Goal: Information Seeking & Learning: Learn about a topic

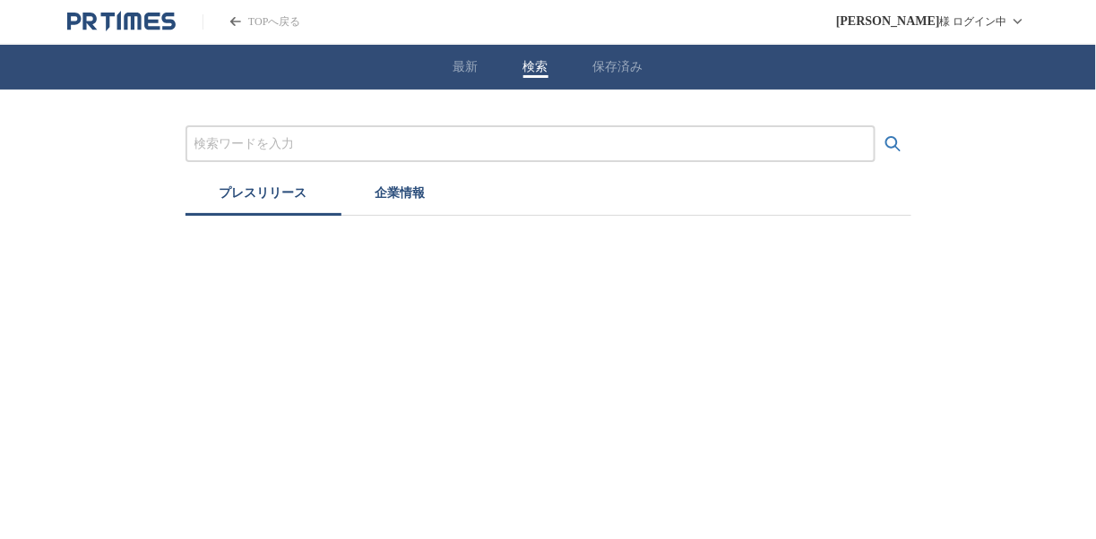
click at [529, 68] on button "検索" at bounding box center [535, 67] width 25 height 16
click at [301, 136] on input "プレスリリースおよび企業を検索する" at bounding box center [535, 144] width 672 height 20
type input "物流"
click at [899, 144] on icon "検索する" at bounding box center [898, 144] width 22 height 22
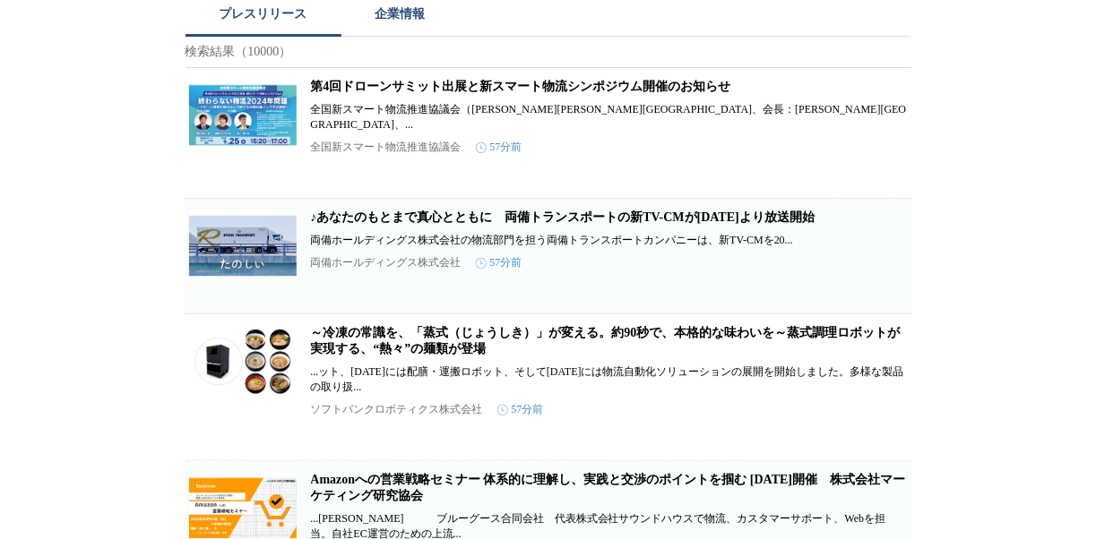
scroll to position [238, 0]
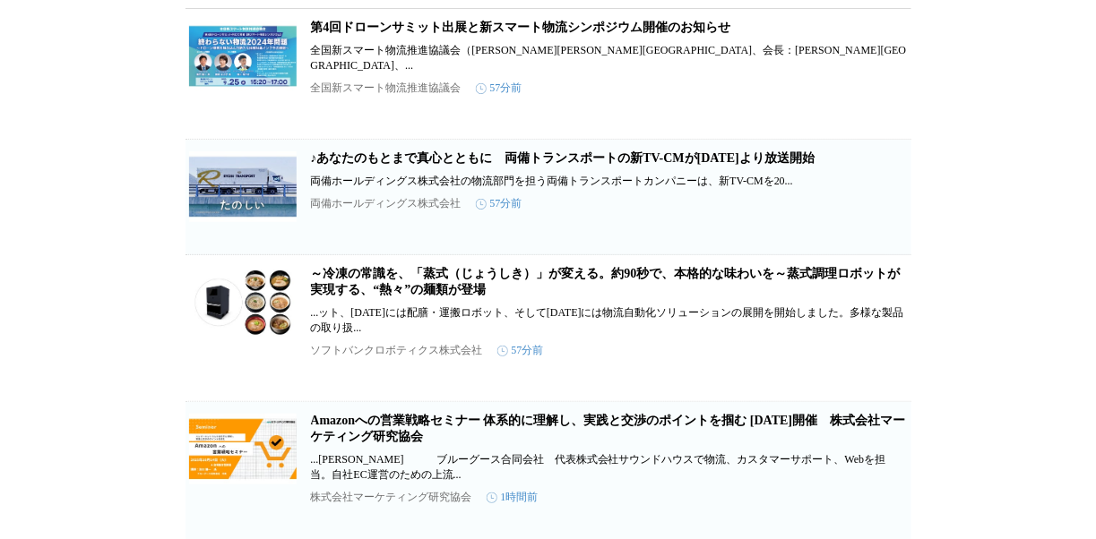
click at [374, 267] on link "～冷凍の常識を、「蒸式（じょうしき）」が変える。約90秒で、本格的な味わいを～蒸式調理ロボットが実現する、“熱々”の麺類が登場" at bounding box center [605, 282] width 589 height 30
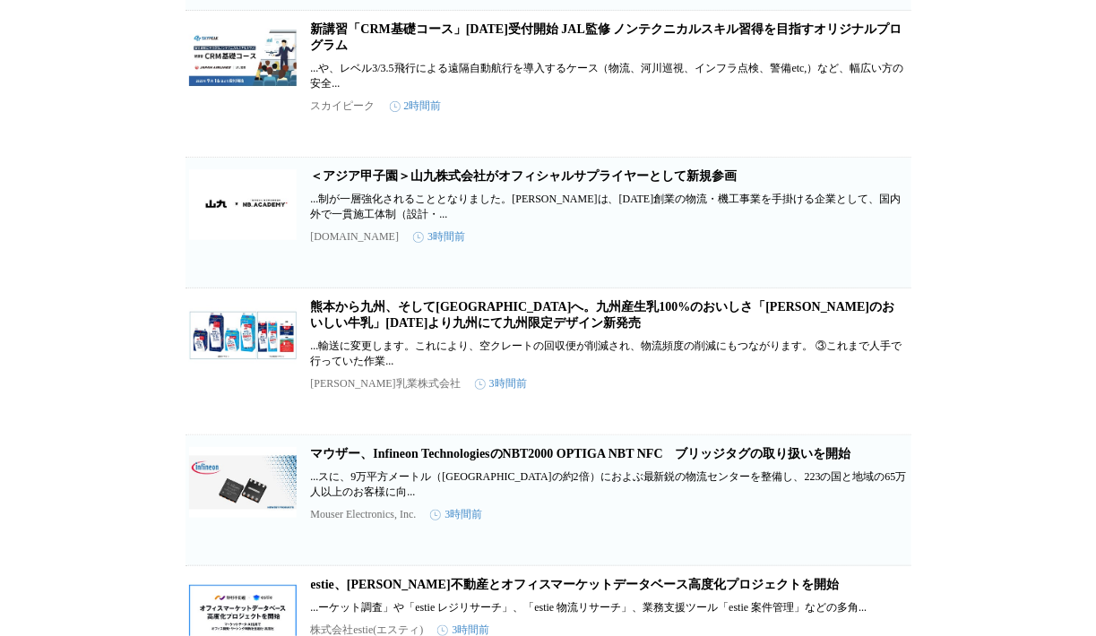
scroll to position [0, 0]
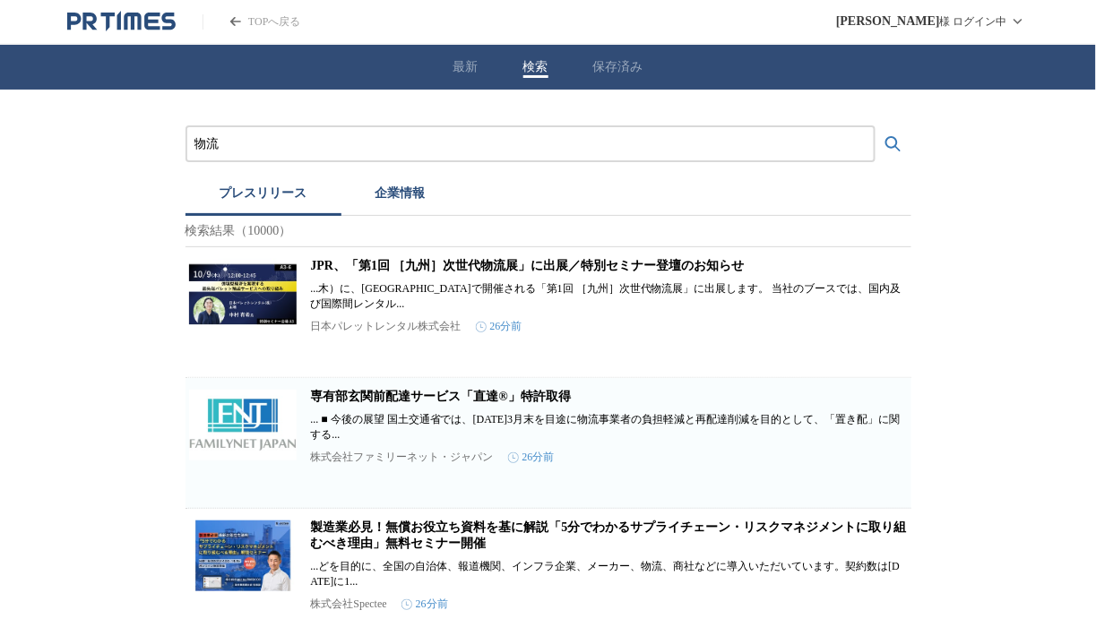
click at [613, 66] on button "保存済み" at bounding box center [618, 67] width 50 height 16
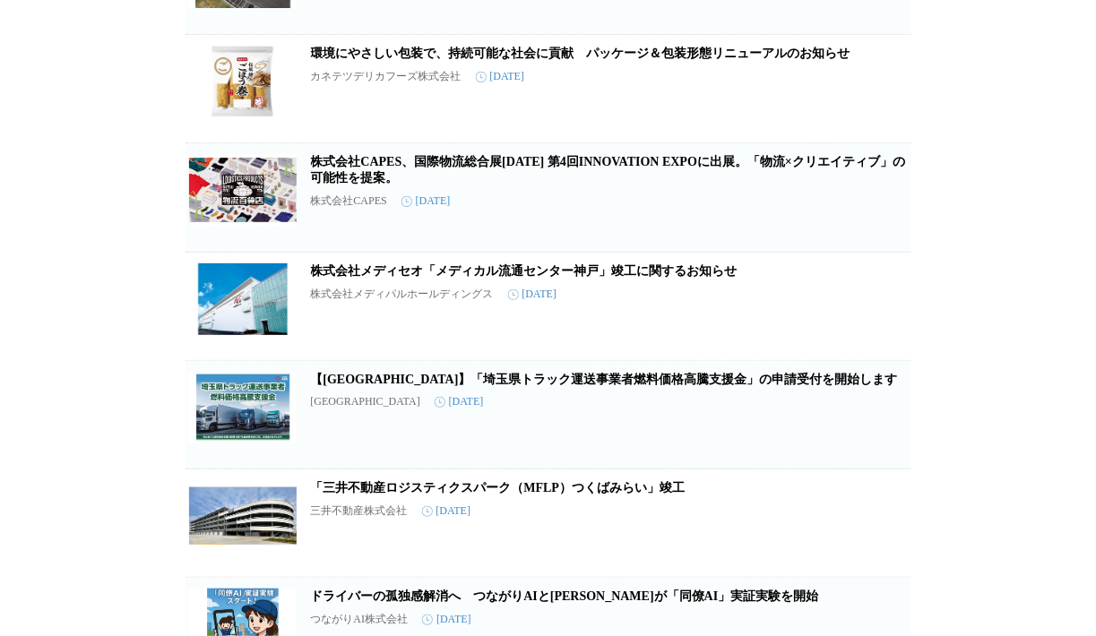
scroll to position [298, 0]
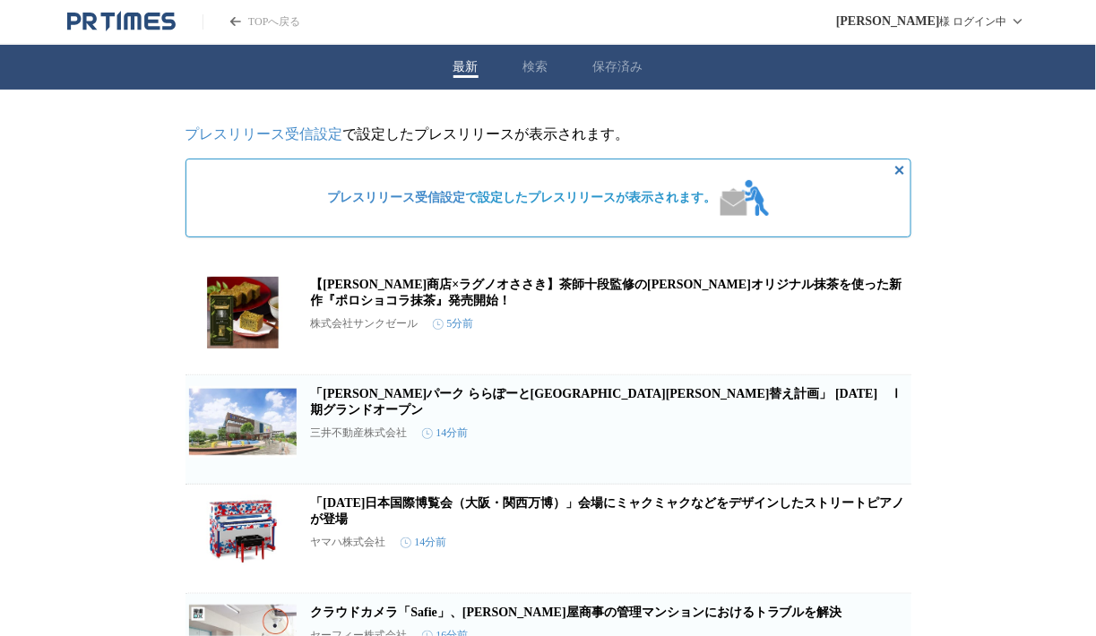
click at [546, 65] on button "検索" at bounding box center [535, 67] width 25 height 16
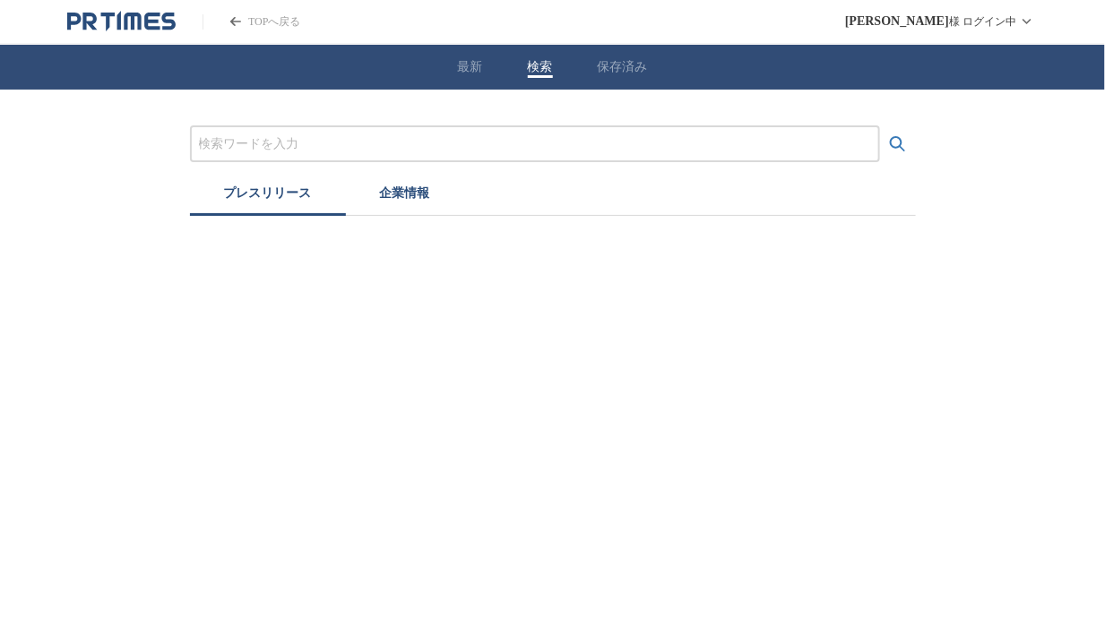
drag, startPoint x: 383, startPoint y: 142, endPoint x: 372, endPoint y: 149, distance: 13.2
click at [383, 142] on input "プレスリリースおよび企業を検索する" at bounding box center [535, 144] width 672 height 20
type input "物流"
drag, startPoint x: 901, startPoint y: 142, endPoint x: 873, endPoint y: 114, distance: 39.3
click at [901, 142] on icon "検索する" at bounding box center [898, 144] width 22 height 22
